Goal: Task Accomplishment & Management: Use online tool/utility

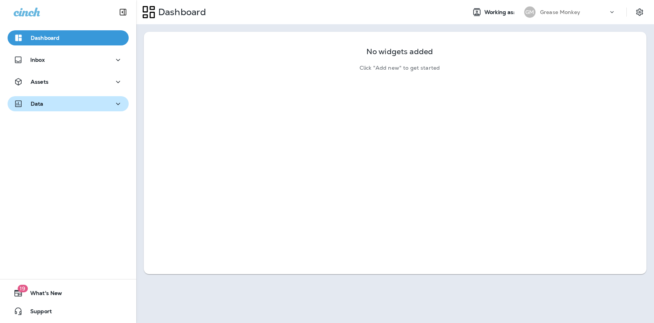
click at [83, 110] on button "Data" at bounding box center [68, 103] width 121 height 15
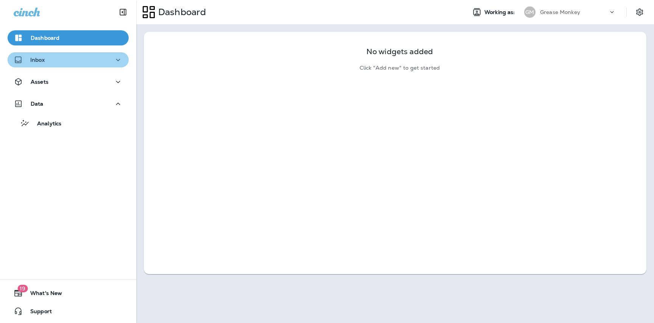
click at [98, 56] on div "Inbox" at bounding box center [68, 59] width 109 height 9
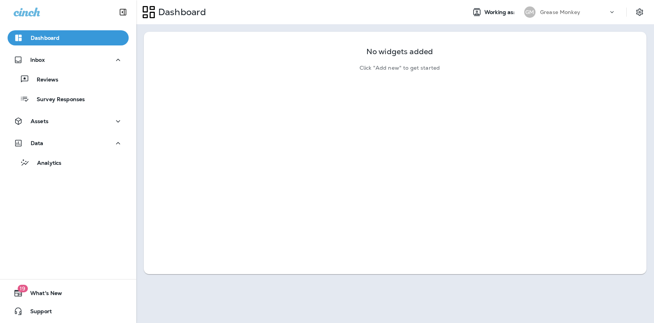
click at [90, 129] on div "Assets" at bounding box center [68, 123] width 136 height 19
click at [90, 123] on div "Assets" at bounding box center [68, 121] width 109 height 9
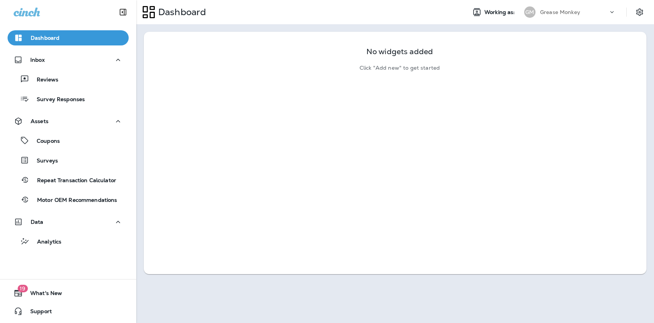
click at [586, 17] on div "GM Grease Monkey" at bounding box center [570, 12] width 101 height 15
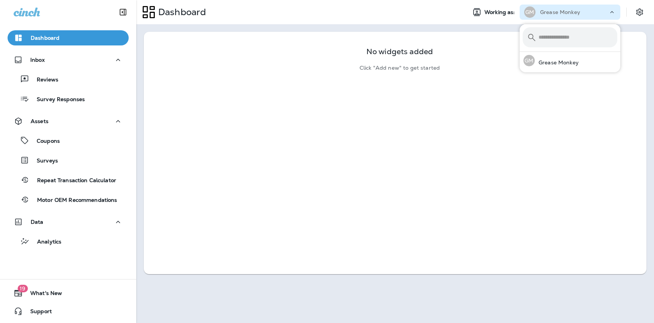
click at [153, 76] on div "No widgets added Click "Add new" to get started" at bounding box center [395, 55] width 503 height 47
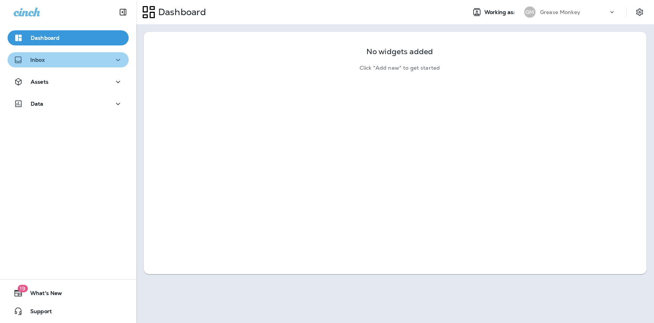
click at [104, 62] on div "Inbox" at bounding box center [68, 59] width 109 height 9
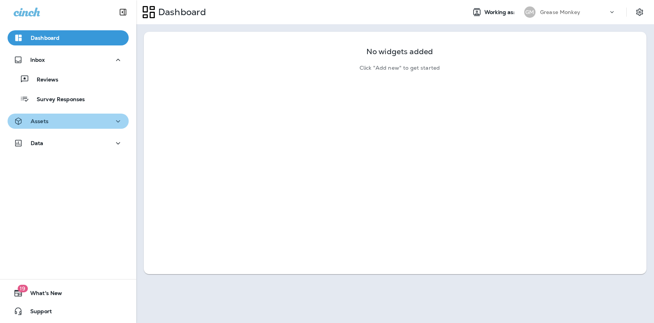
click at [100, 122] on div "Assets" at bounding box center [68, 121] width 109 height 9
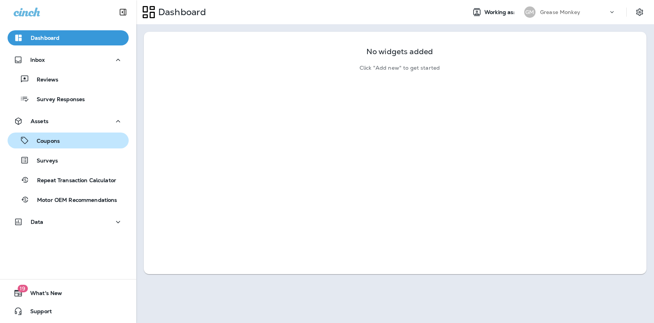
click at [101, 146] on button "Coupons" at bounding box center [68, 140] width 121 height 16
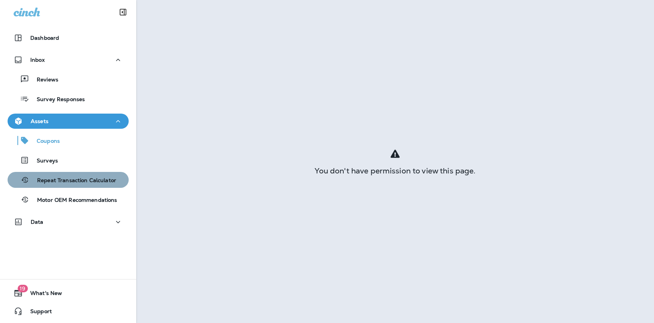
click at [87, 185] on div "Repeat Transaction Calculator" at bounding box center [64, 179] width 106 height 11
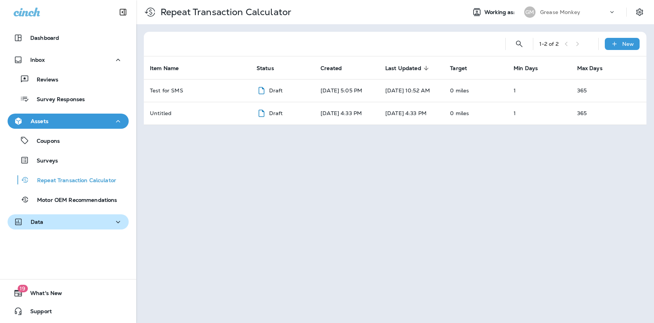
click at [84, 222] on div "Data" at bounding box center [68, 221] width 109 height 9
click at [541, 6] on div "GM Grease Monkey" at bounding box center [570, 12] width 101 height 15
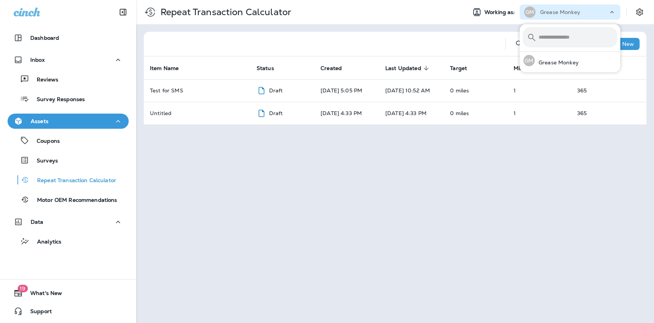
click at [304, 5] on div "Repeat Transaction Calculator" at bounding box center [298, 12] width 324 height 21
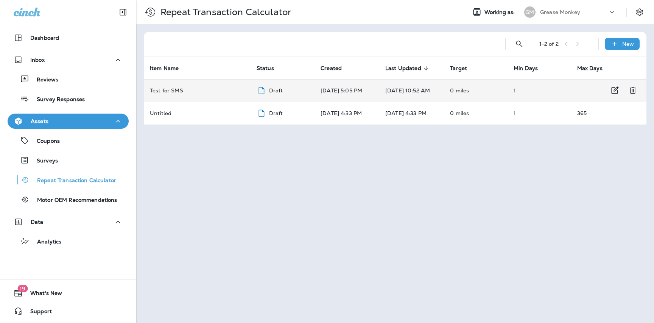
click at [196, 92] on div "Test for SMS" at bounding box center [197, 90] width 95 height 6
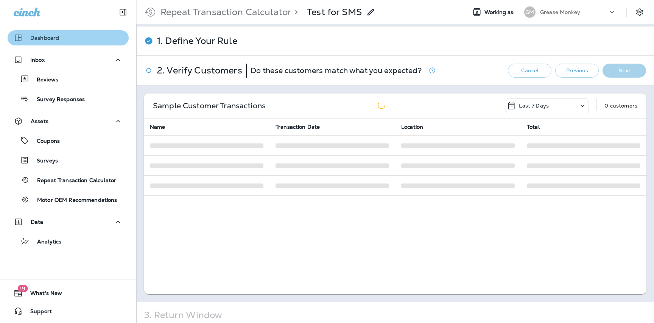
click at [75, 37] on div "Dashboard" at bounding box center [68, 37] width 109 height 9
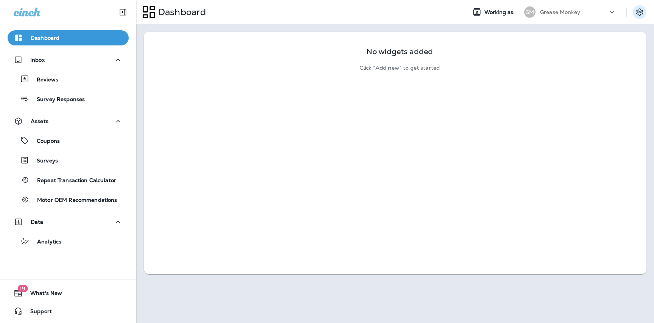
click at [641, 12] on icon "Settings" at bounding box center [639, 11] width 7 height 7
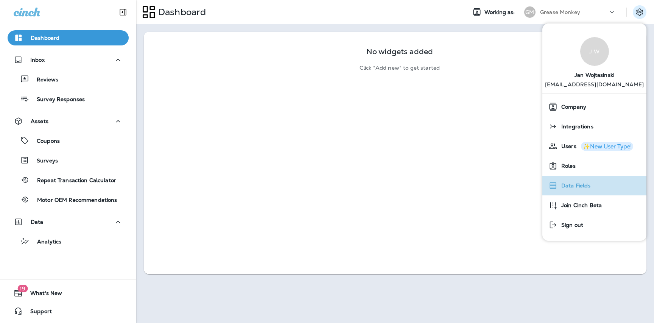
click at [570, 186] on span "Data Fields" at bounding box center [573, 185] width 33 height 6
